Goal: Information Seeking & Learning: Check status

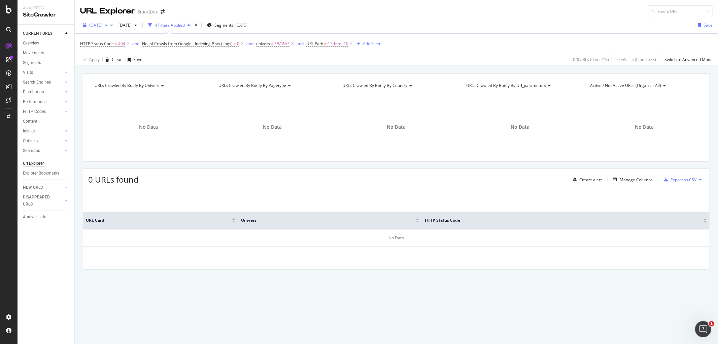
click at [100, 22] on div "[DATE]" at bounding box center [95, 25] width 30 height 10
click at [105, 49] on div "[DATE]" at bounding box center [107, 49] width 35 height 6
click at [99, 25] on span "[DATE]" at bounding box center [95, 25] width 13 height 6
click at [118, 48] on div "2025 Sep. 29th" at bounding box center [107, 49] width 35 height 6
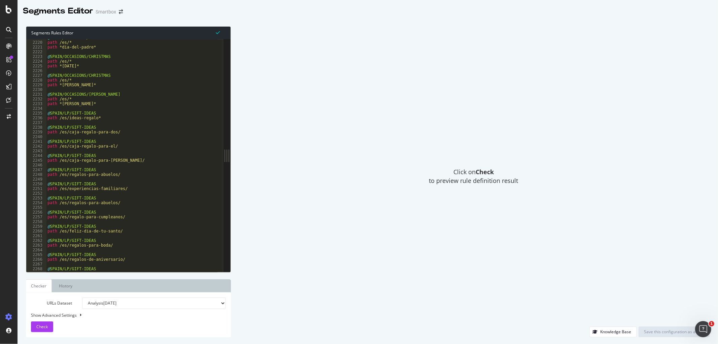
scroll to position [8180, 0]
